Goal: Task Accomplishment & Management: Use online tool/utility

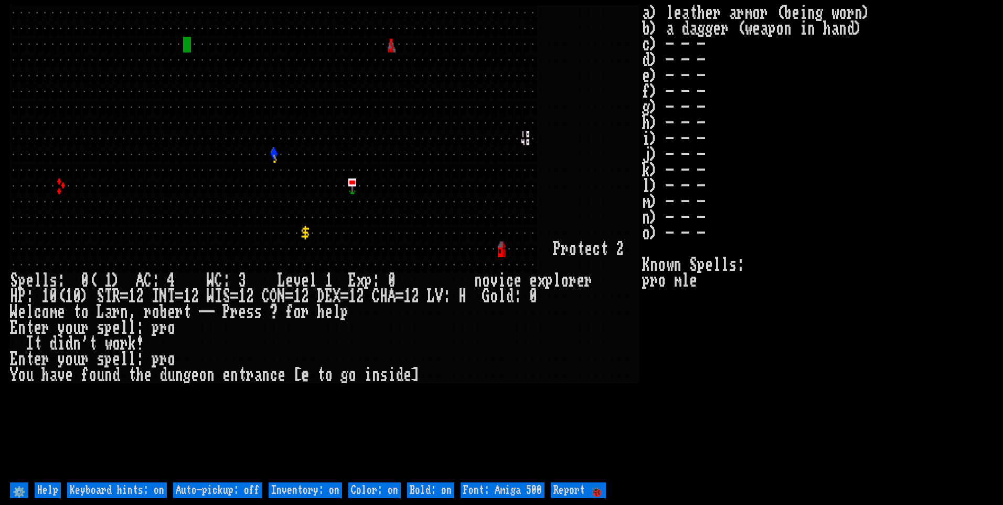
drag, startPoint x: 489, startPoint y: 248, endPoint x: 399, endPoint y: 399, distance: 176.1
click at [450, 310] on larn at bounding box center [326, 242] width 632 height 474
click at [237, 487] on off "Auto-pickup: off" at bounding box center [217, 490] width 89 height 16
type off "Auto-pickup: on"
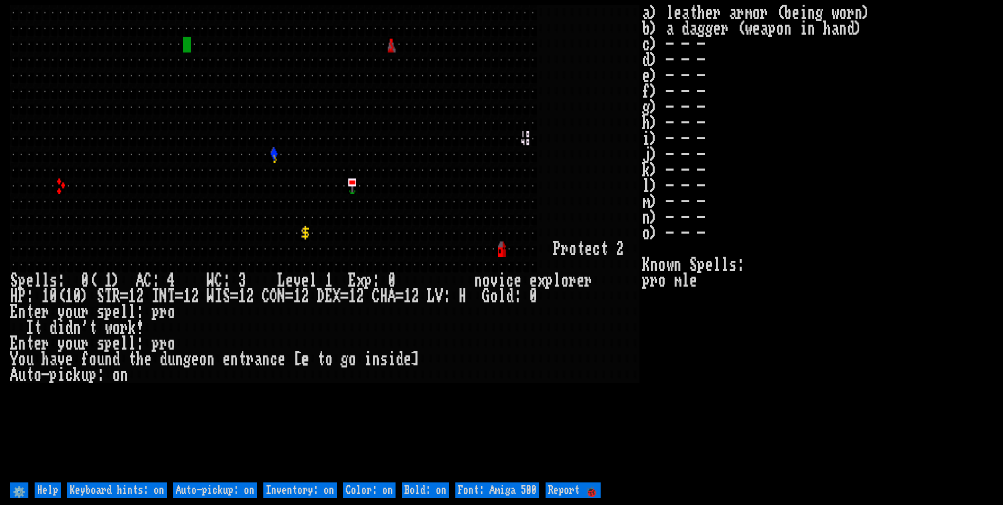
click at [316, 491] on on "Inventory: on" at bounding box center [299, 490] width 73 height 16
type on "Inventory: off"
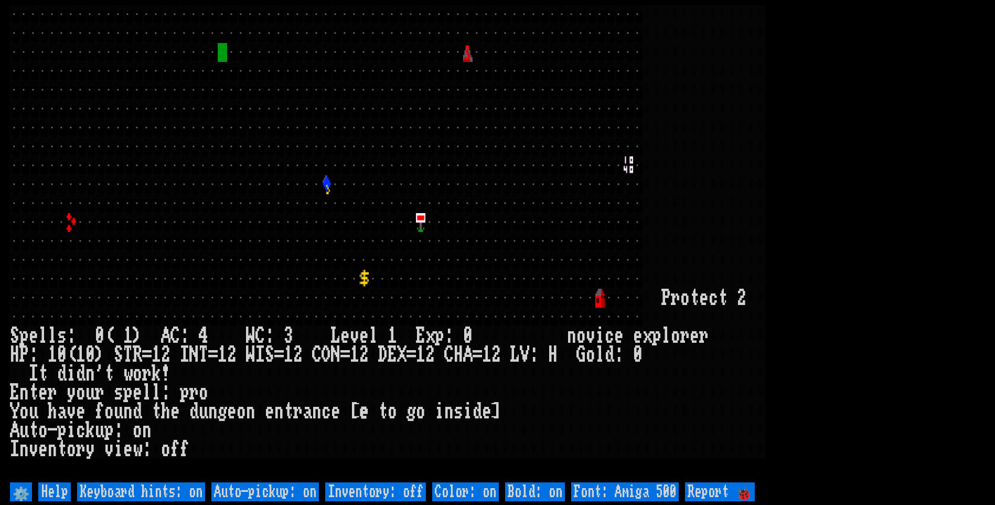
click at [603, 488] on 500 "Font: Amiga 500" at bounding box center [625, 491] width 108 height 19
type 500 "Font: Amiga 1200"
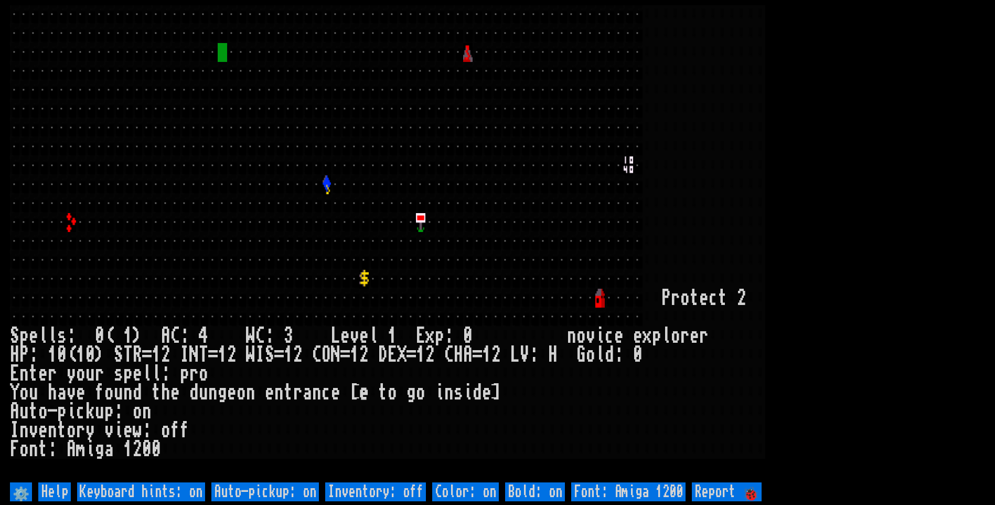
click at [956, 181] on larn at bounding box center [497, 242] width 975 height 474
